Goal: Find contact information: Find contact information

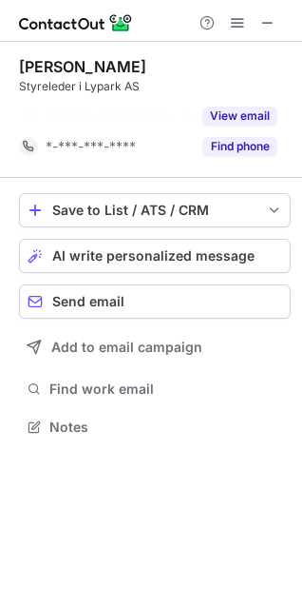
scroll to position [383, 302]
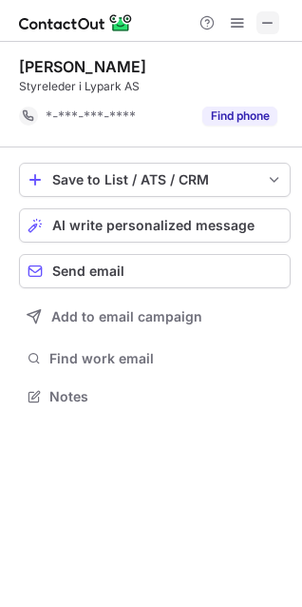
click at [275, 23] on span at bounding box center [268, 22] width 15 height 15
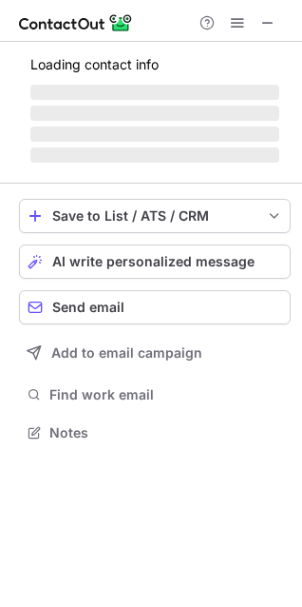
scroll to position [414, 302]
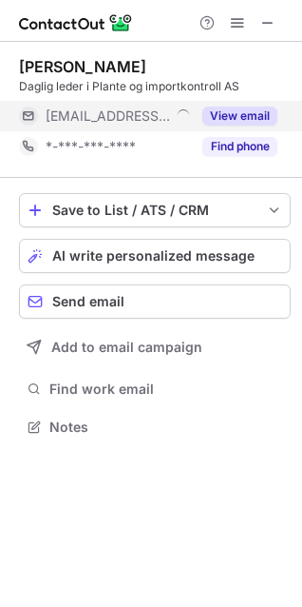
click at [262, 115] on button "View email" at bounding box center [240, 116] width 75 height 19
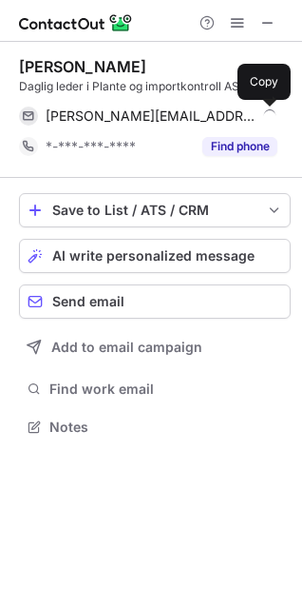
click at [262, 115] on span at bounding box center [268, 115] width 15 height 15
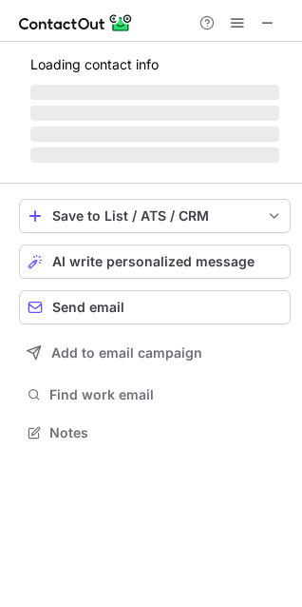
scroll to position [475, 302]
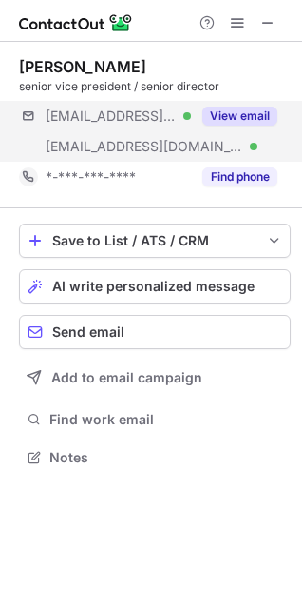
click at [264, 148] on div "***@se.aga.com Verified ***@linde.com Verified View email" at bounding box center [155, 131] width 272 height 61
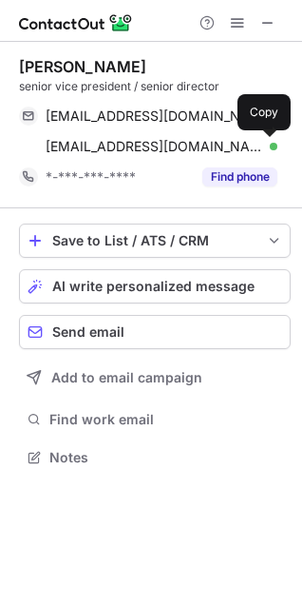
click at [264, 148] on span at bounding box center [268, 146] width 15 height 15
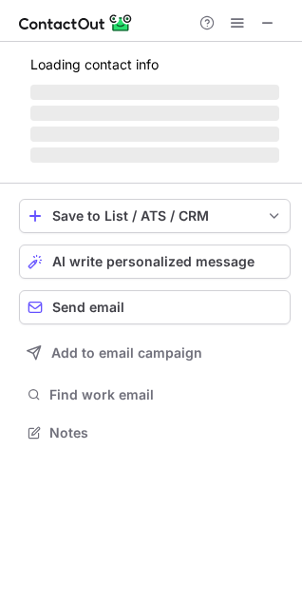
scroll to position [444, 302]
